Goal: Information Seeking & Learning: Learn about a topic

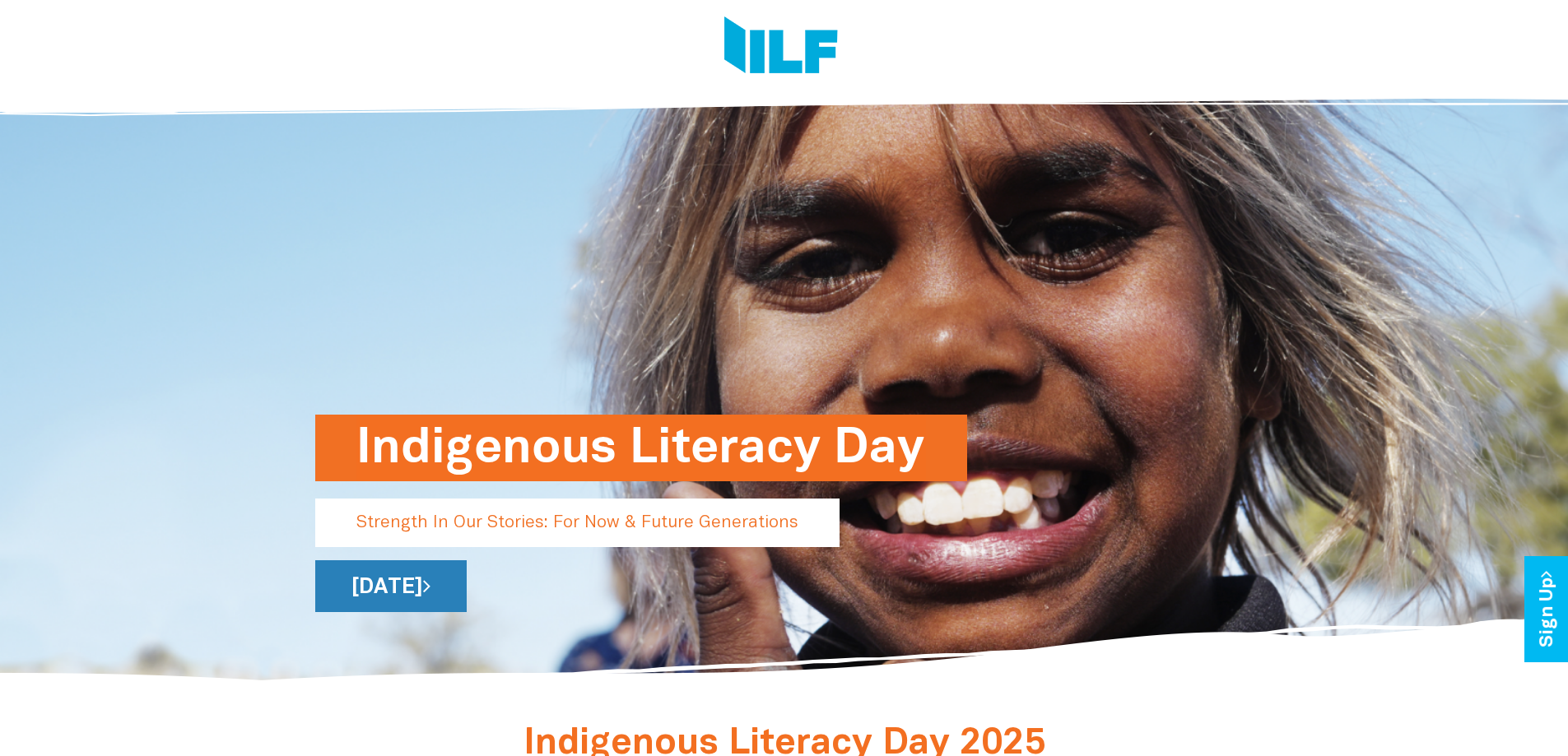
click at [467, 599] on link "[DATE]" at bounding box center [391, 586] width 151 height 52
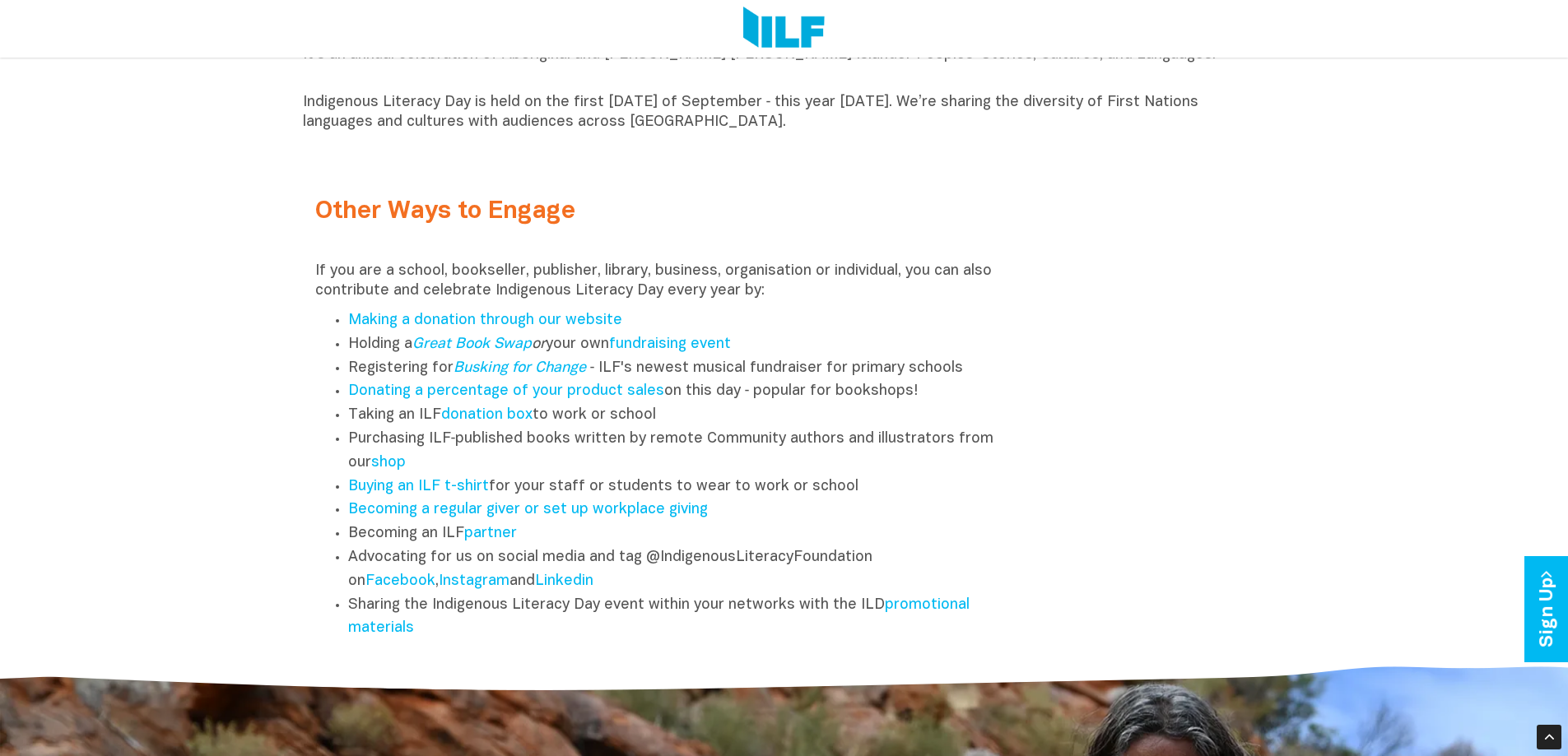
scroll to position [2058, 0]
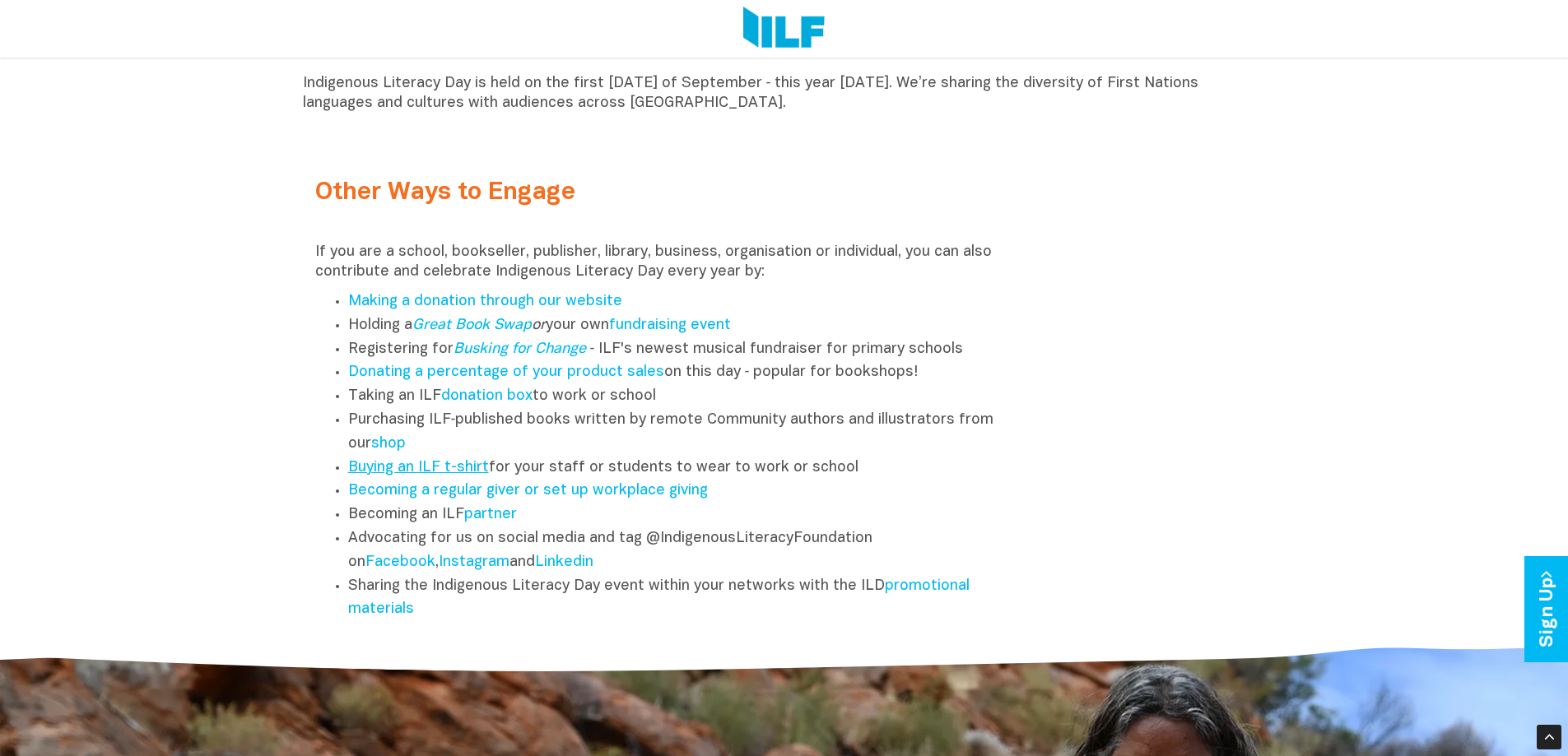
click at [449, 475] on link "Buying an ILF t-shirt" at bounding box center [418, 468] width 140 height 14
click at [928, 595] on link "promotional materials" at bounding box center [659, 598] width 622 height 38
